Goal: Transaction & Acquisition: Book appointment/travel/reservation

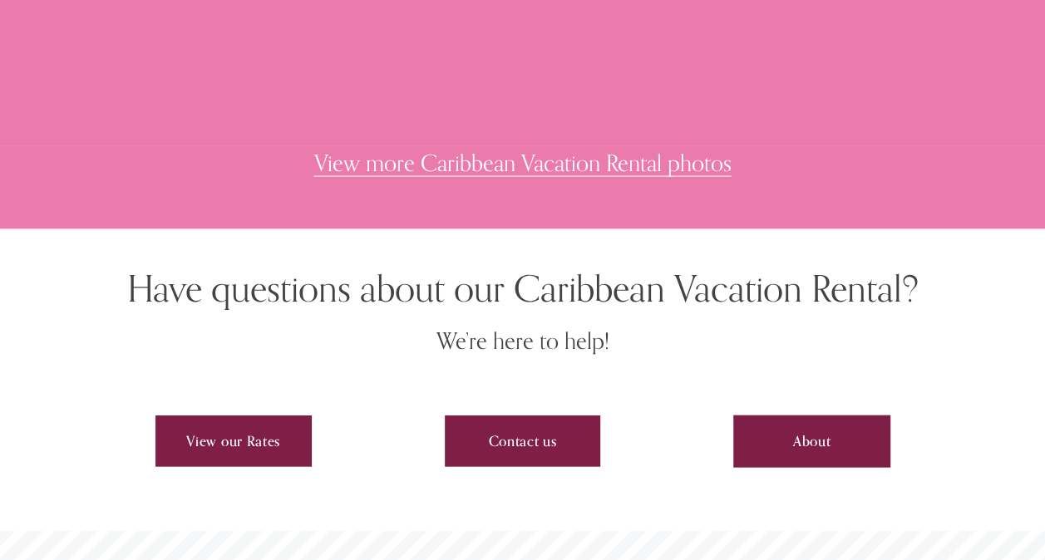
scroll to position [4820, 0]
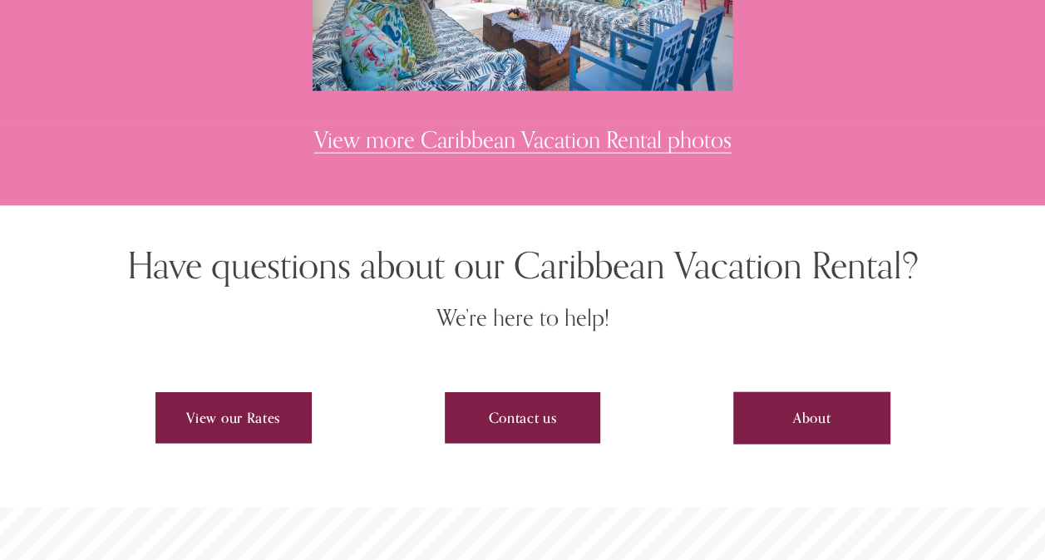
click at [219, 392] on link "View our Rates" at bounding box center [233, 418] width 156 height 52
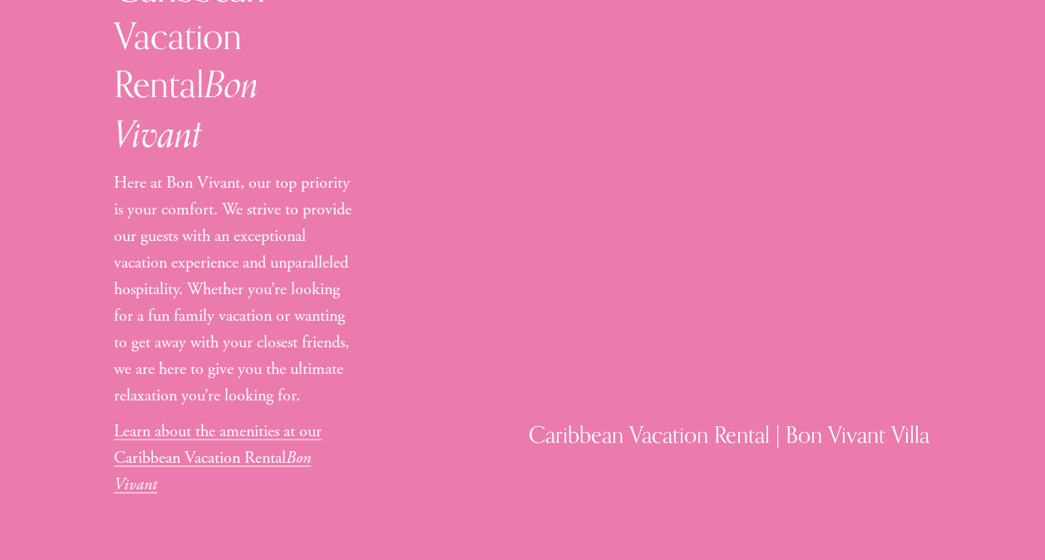
scroll to position [1496, 0]
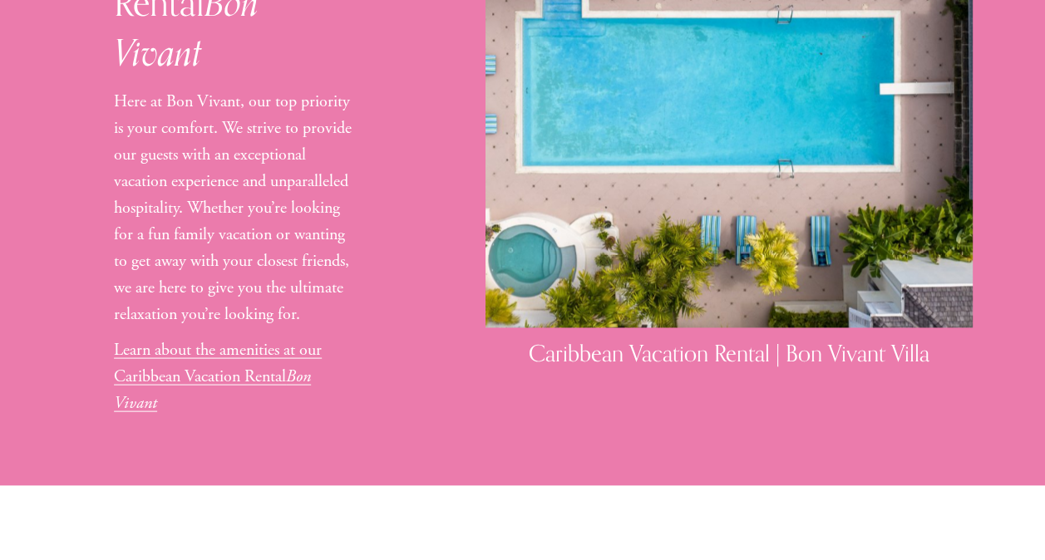
click at [213, 337] on p "Learn about the amenities at our Caribbean Vacation Rental Bon Vivant" at bounding box center [233, 377] width 239 height 80
click at [219, 339] on link "Learn about the amenities at our Caribbean Vacation Rental Bon Vivant" at bounding box center [218, 376] width 208 height 74
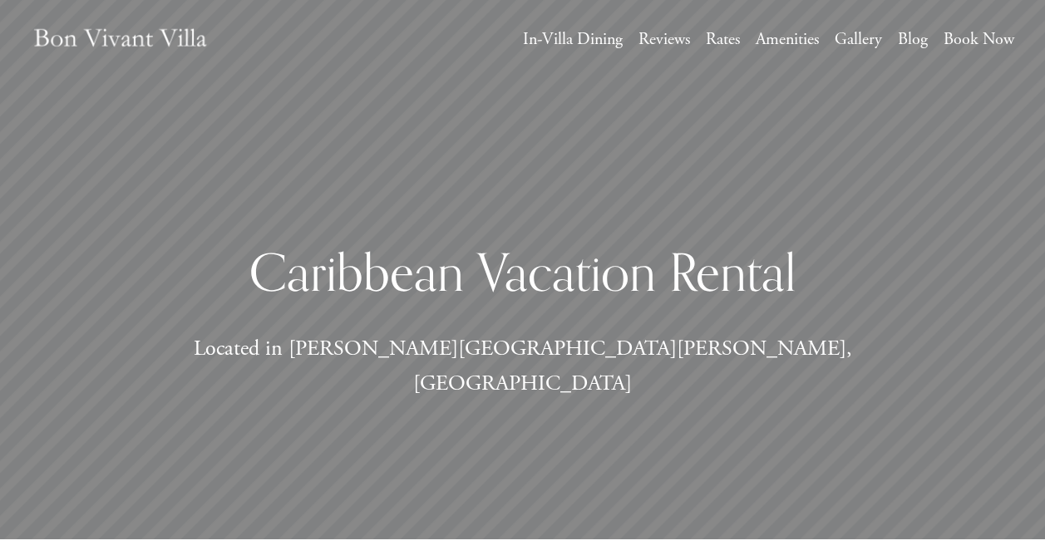
scroll to position [0, 0]
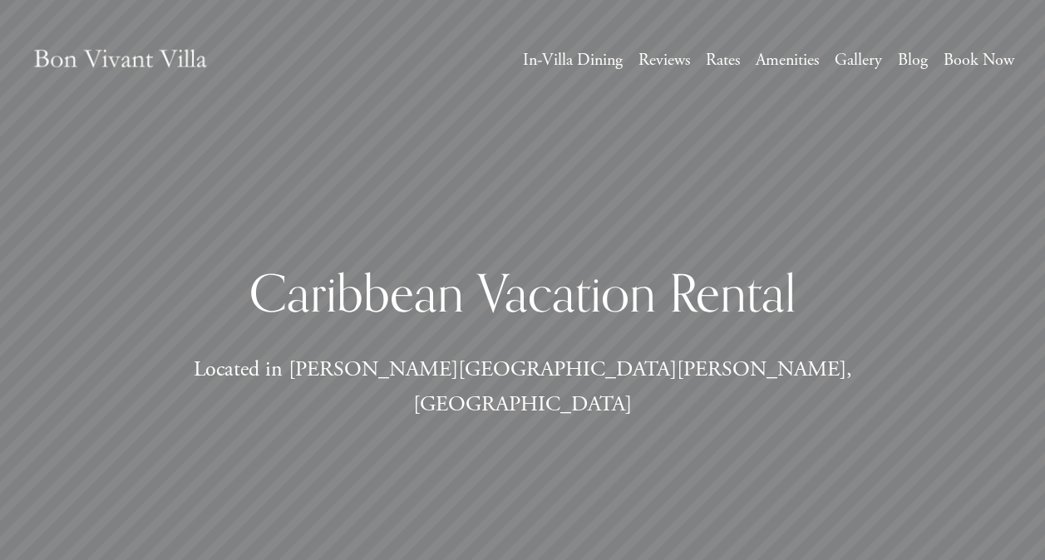
click at [656, 56] on link "Reviews" at bounding box center [664, 61] width 52 height 30
click at [717, 54] on link "Rates" at bounding box center [723, 61] width 34 height 30
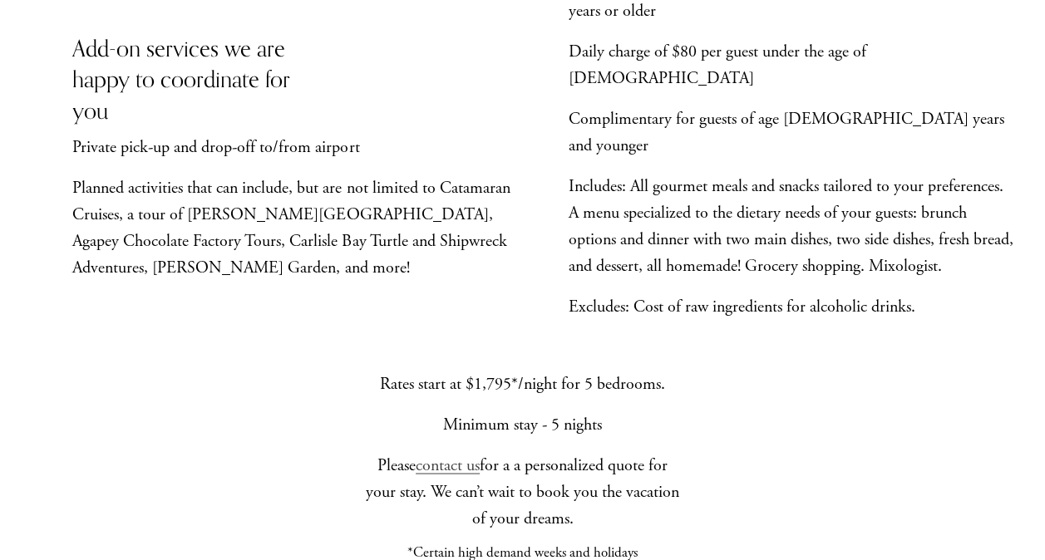
scroll to position [1094, 0]
